Goal: Go to known website: Go to known website

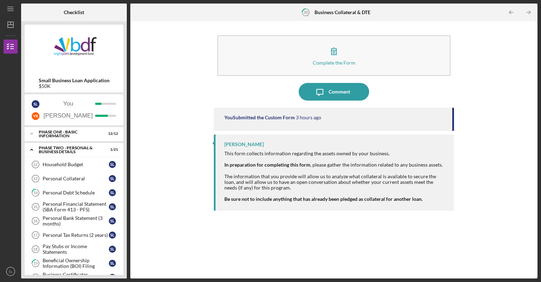
scroll to position [188, 0]
